Goal: Task Accomplishment & Management: Manage account settings

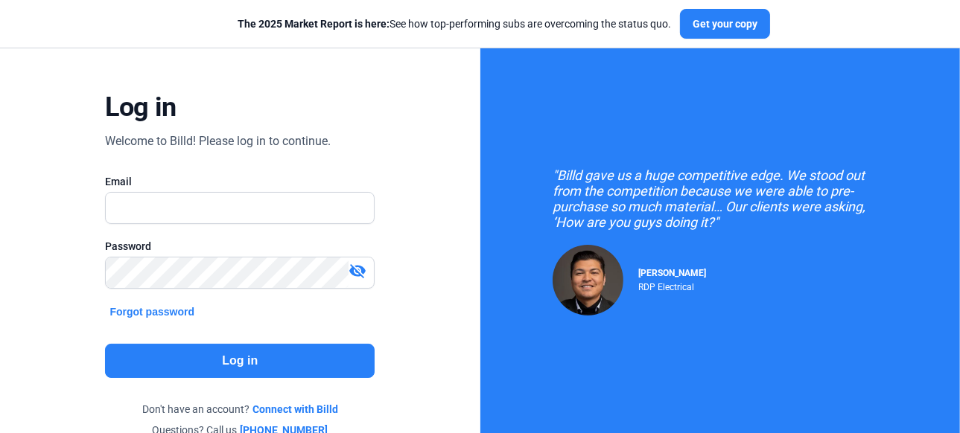
scroll to position [74, 0]
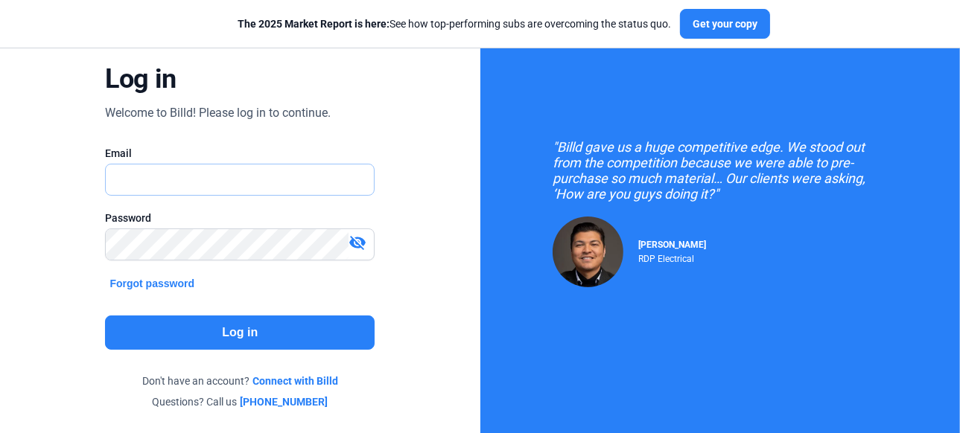
type input "[PERSON_NAME][EMAIL_ADDRESS][DOMAIN_NAME]"
click at [261, 330] on button "Log in" at bounding box center [239, 333] width 269 height 34
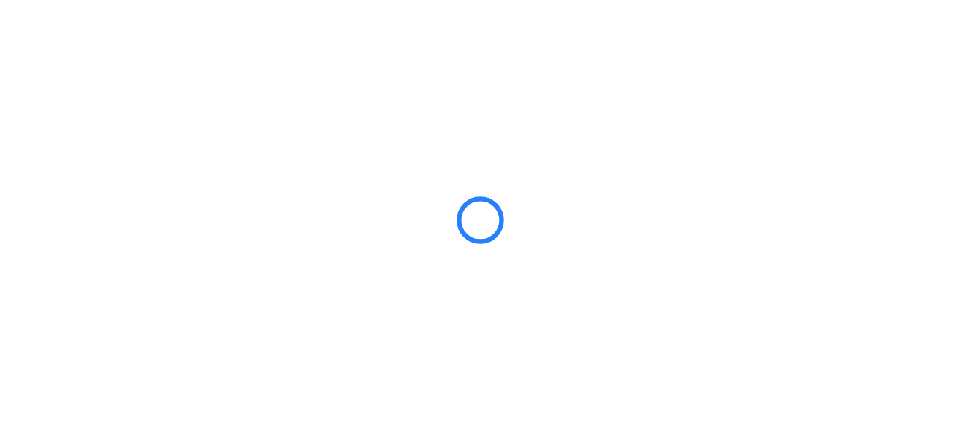
scroll to position [0, 0]
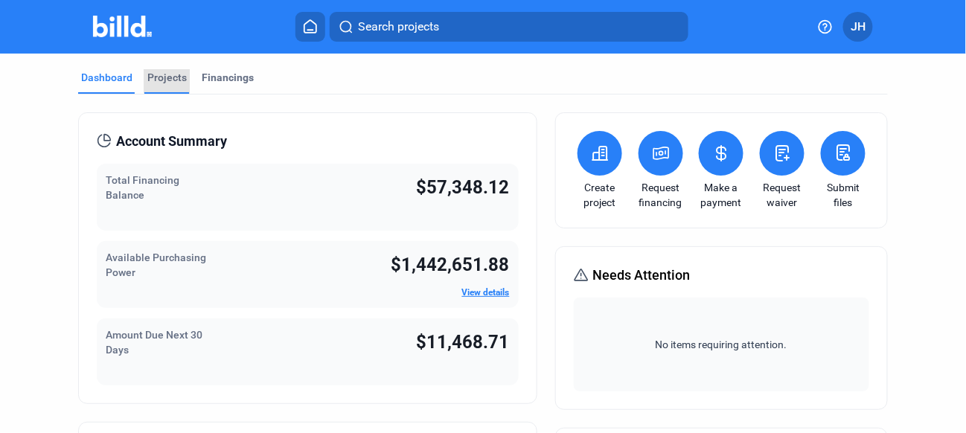
click at [171, 80] on div "Projects" at bounding box center [166, 77] width 39 height 15
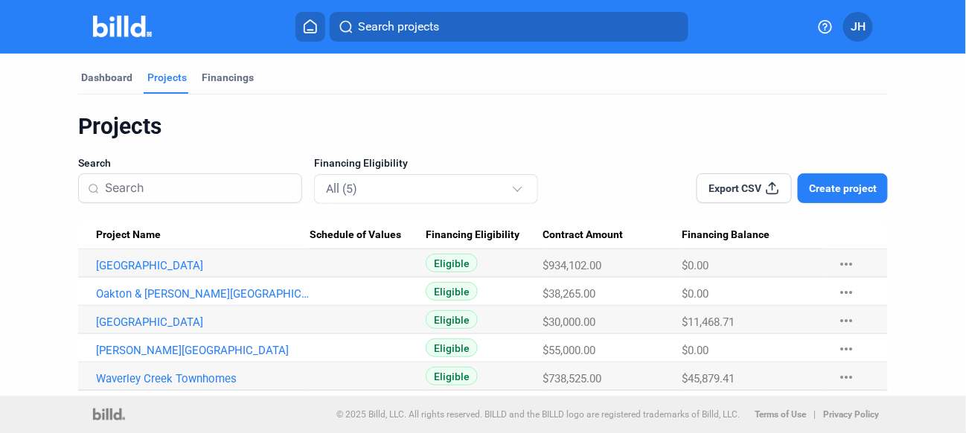
click at [855, 31] on span "JH" at bounding box center [858, 27] width 15 height 18
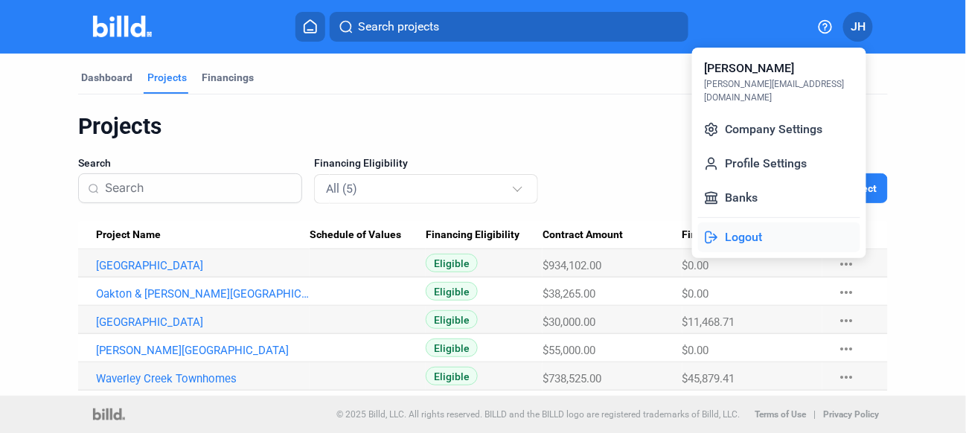
click at [747, 225] on button "Logout" at bounding box center [779, 238] width 162 height 30
